Goal: Find specific page/section: Find specific page/section

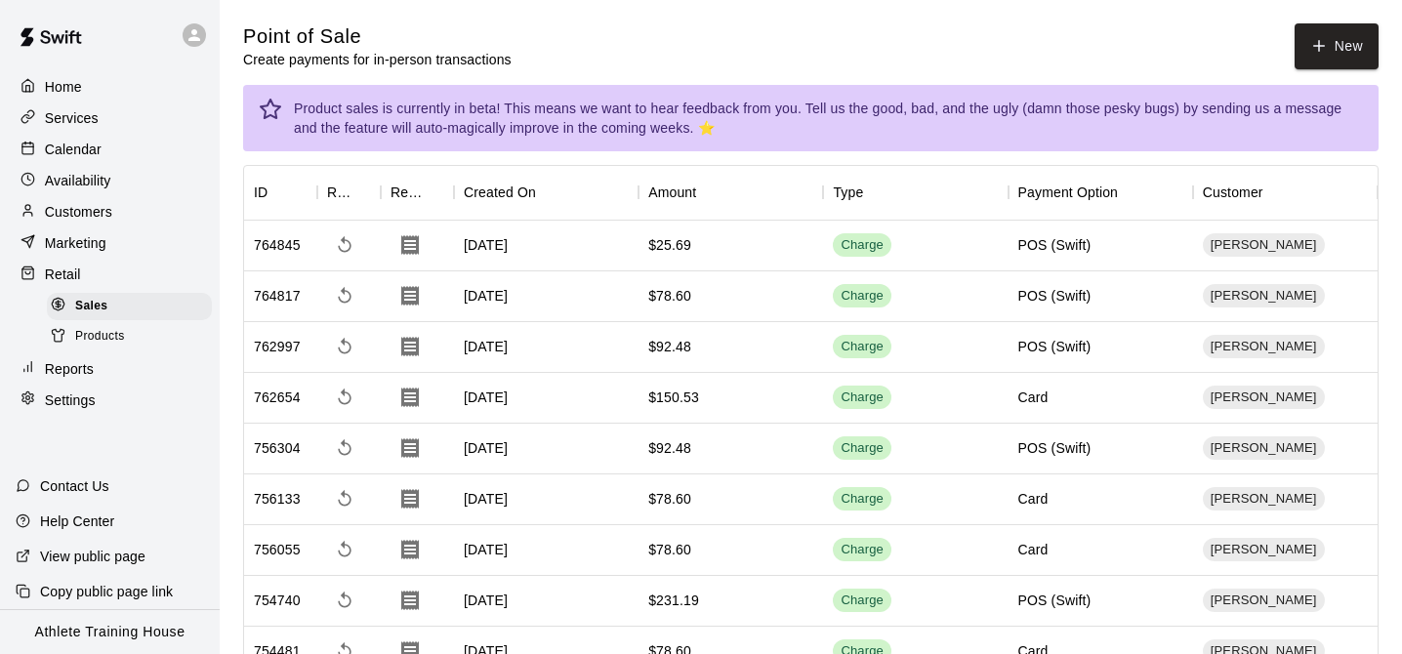
click at [61, 145] on p "Calendar" at bounding box center [73, 150] width 57 height 20
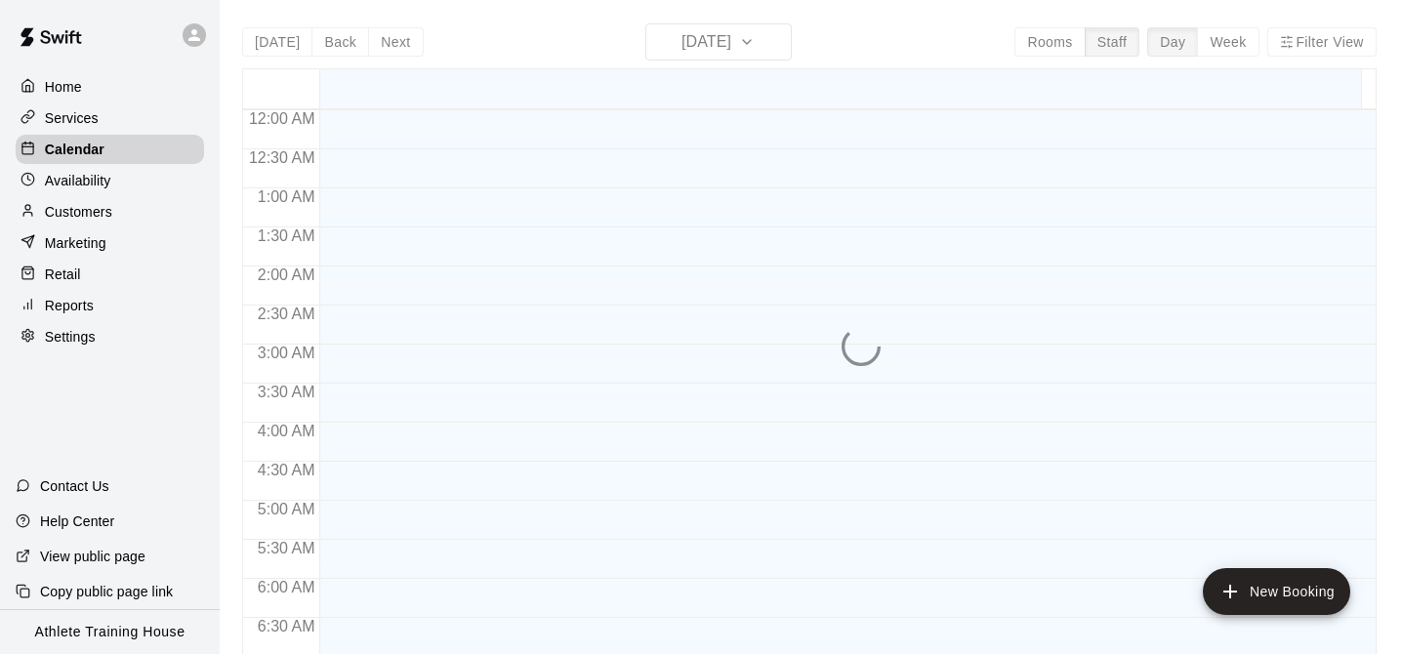
scroll to position [557, 0]
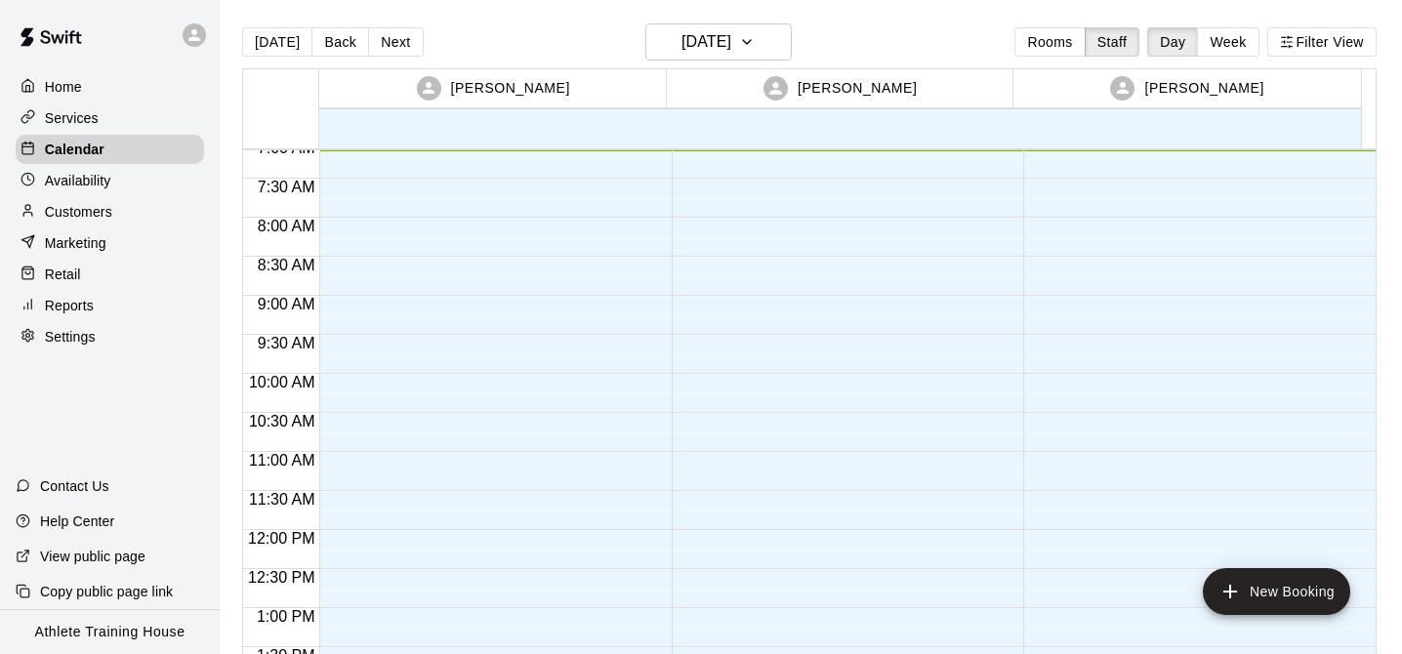
click at [70, 271] on p "Retail" at bounding box center [63, 275] width 36 height 20
